Goal: Task Accomplishment & Management: Use online tool/utility

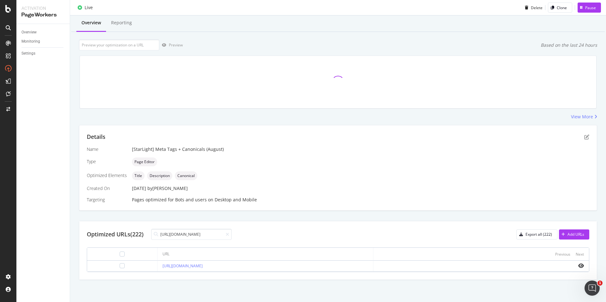
scroll to position [16, 0]
type input "[URL][DOMAIN_NAME]"
click at [110, 262] on td at bounding box center [122, 266] width 70 height 11
click at [120, 263] on div at bounding box center [122, 265] width 5 height 5
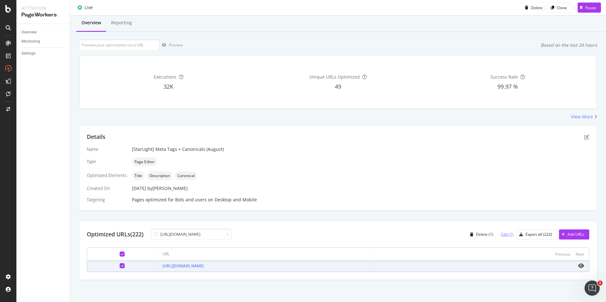
click at [501, 237] on div "Edit (1)" at bounding box center [507, 234] width 12 height 5
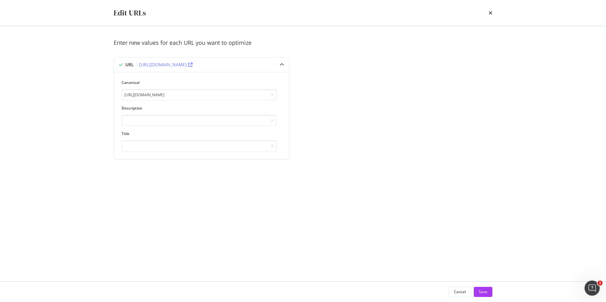
click at [492, 15] on div "Edit URLs" at bounding box center [303, 13] width 404 height 26
click at [491, 13] on icon "times" at bounding box center [491, 12] width 4 height 5
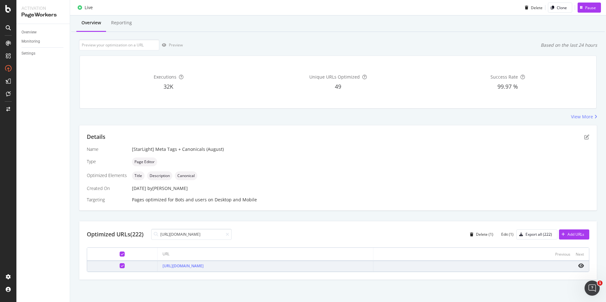
click at [46, 28] on div "Overview" at bounding box center [45, 32] width 48 height 9
drag, startPoint x: 40, startPoint y: 28, endPoint x: 30, endPoint y: 30, distance: 10.6
click at [40, 28] on div "Overview" at bounding box center [45, 32] width 48 height 9
click at [30, 30] on div "Overview" at bounding box center [28, 32] width 15 height 7
